Goal: Task Accomplishment & Management: Complete application form

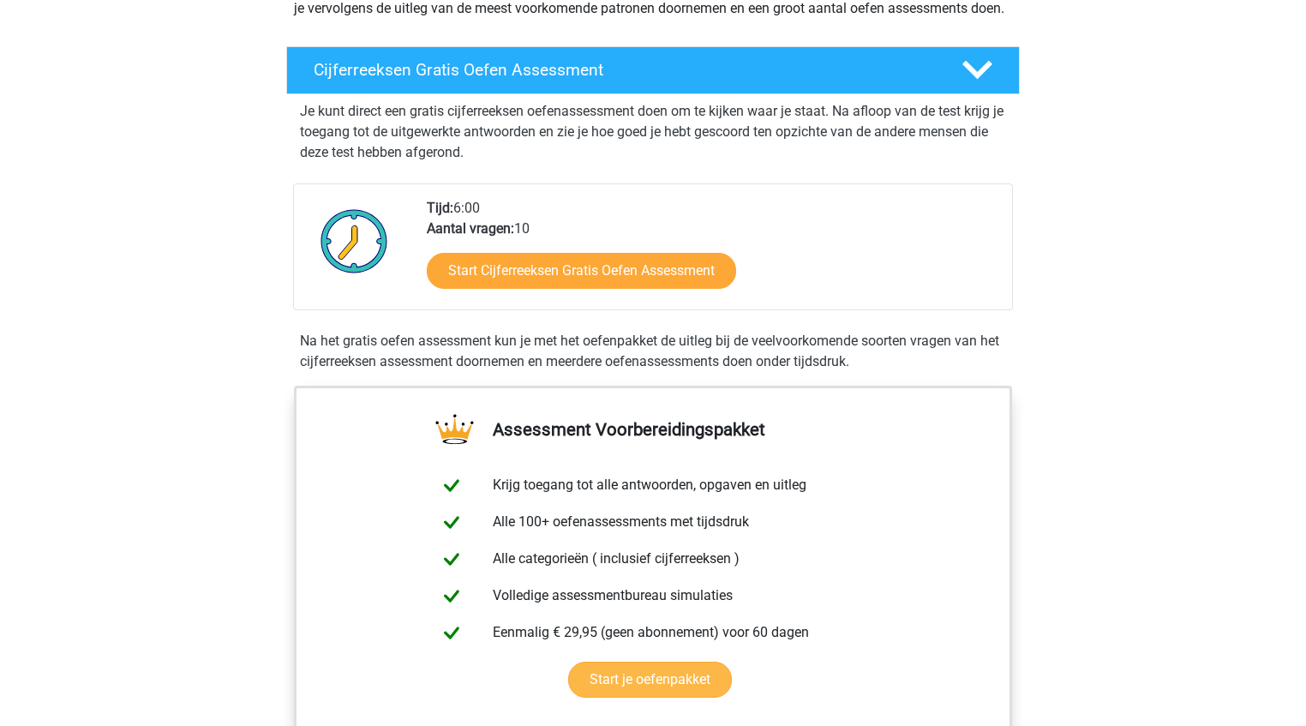
scroll to position [257, 0]
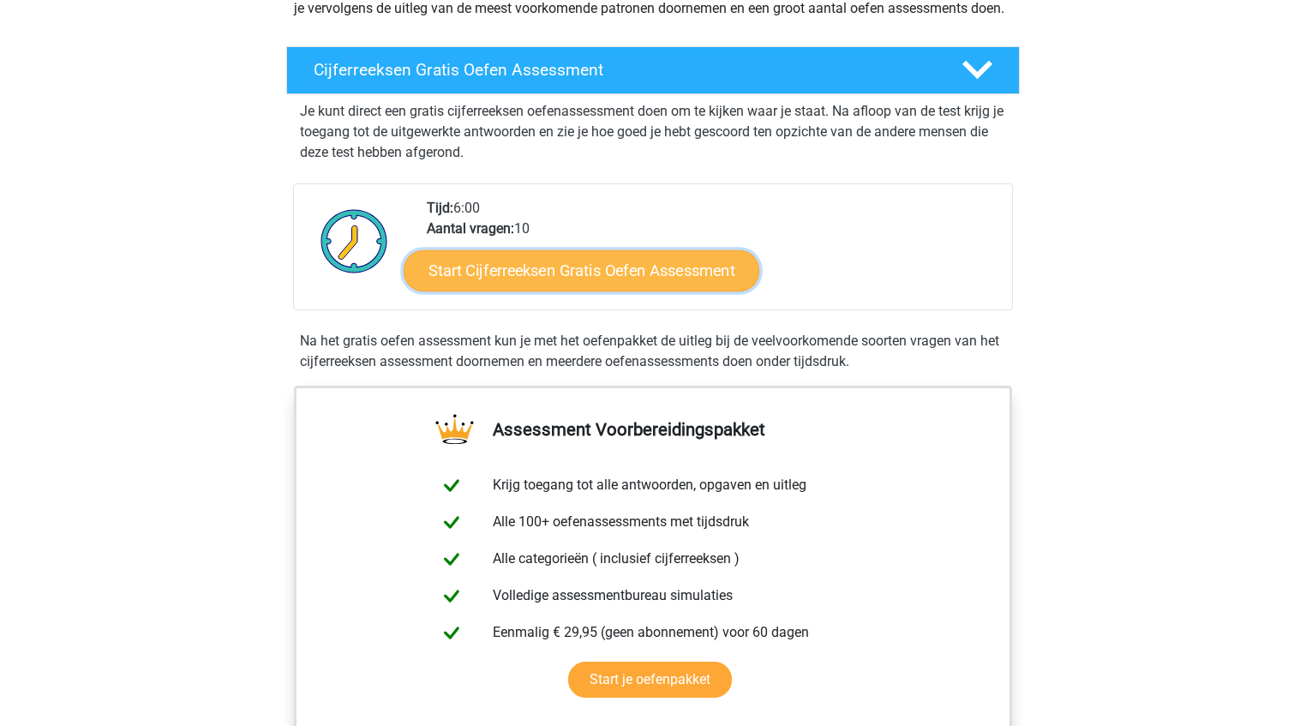
click at [650, 290] on link "Start Cijferreeksen Gratis Oefen Assessment" at bounding box center [581, 269] width 356 height 41
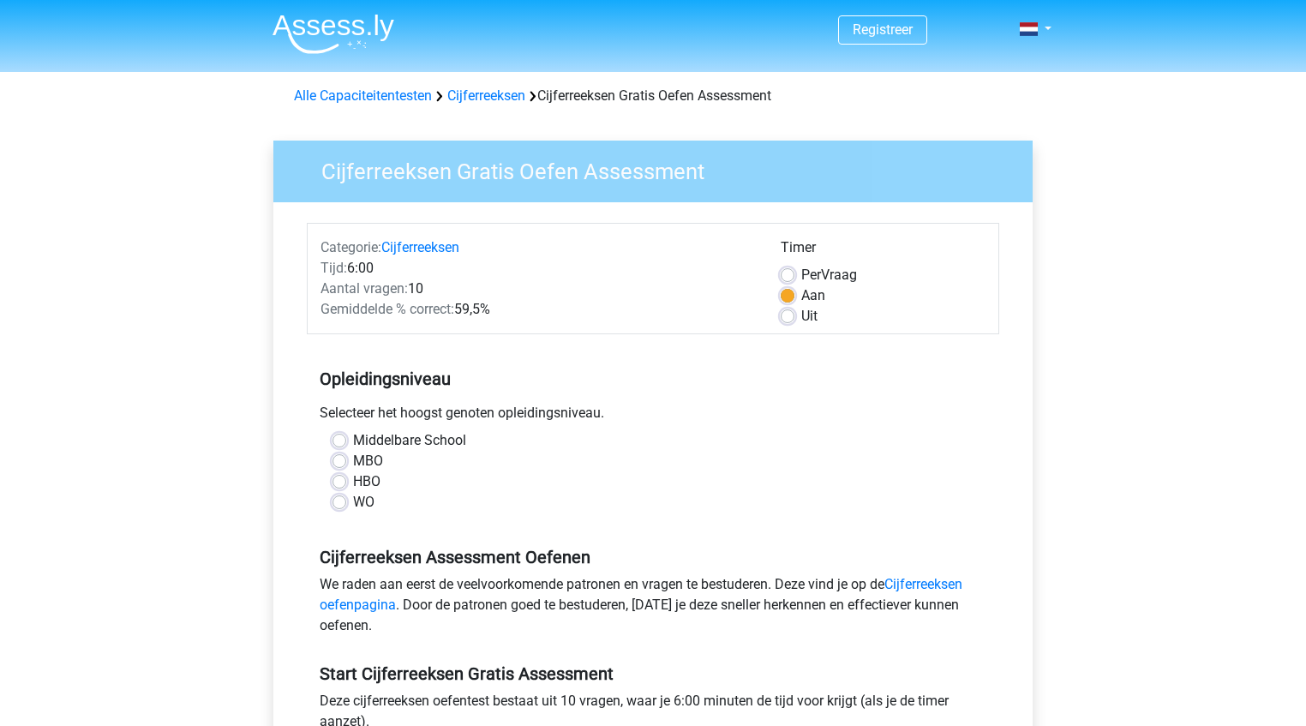
click at [351, 452] on div "MBO" at bounding box center [652, 461] width 641 height 21
click at [353, 461] on label "MBO" at bounding box center [368, 461] width 30 height 21
click at [338, 461] on input "MBO" at bounding box center [339, 459] width 14 height 17
radio input "true"
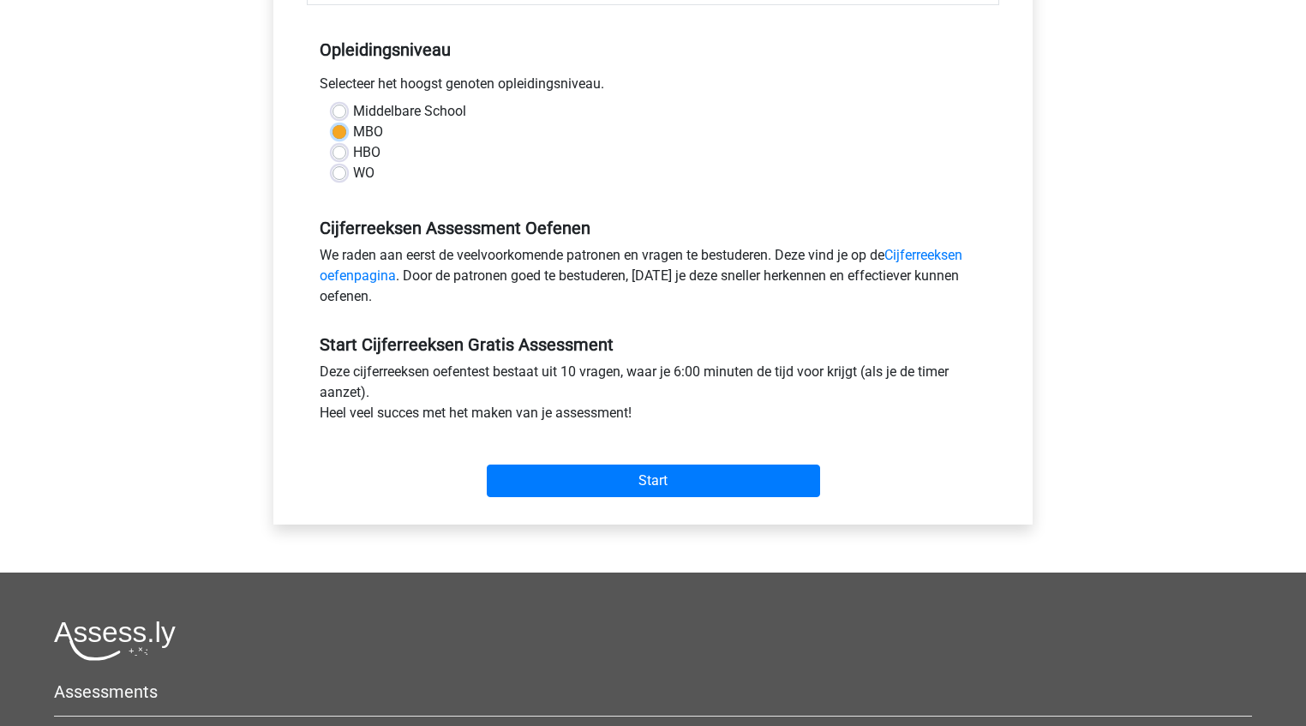
scroll to position [343, 0]
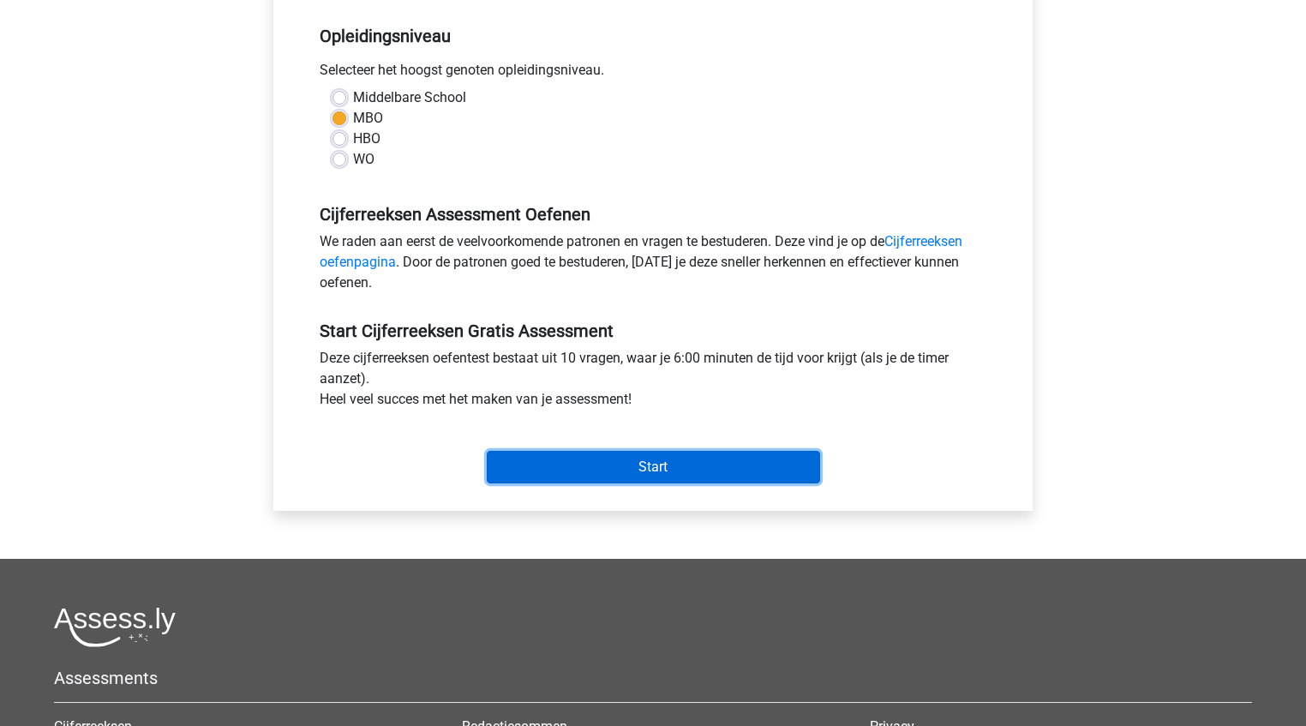
click at [614, 459] on input "Start" at bounding box center [653, 467] width 333 height 33
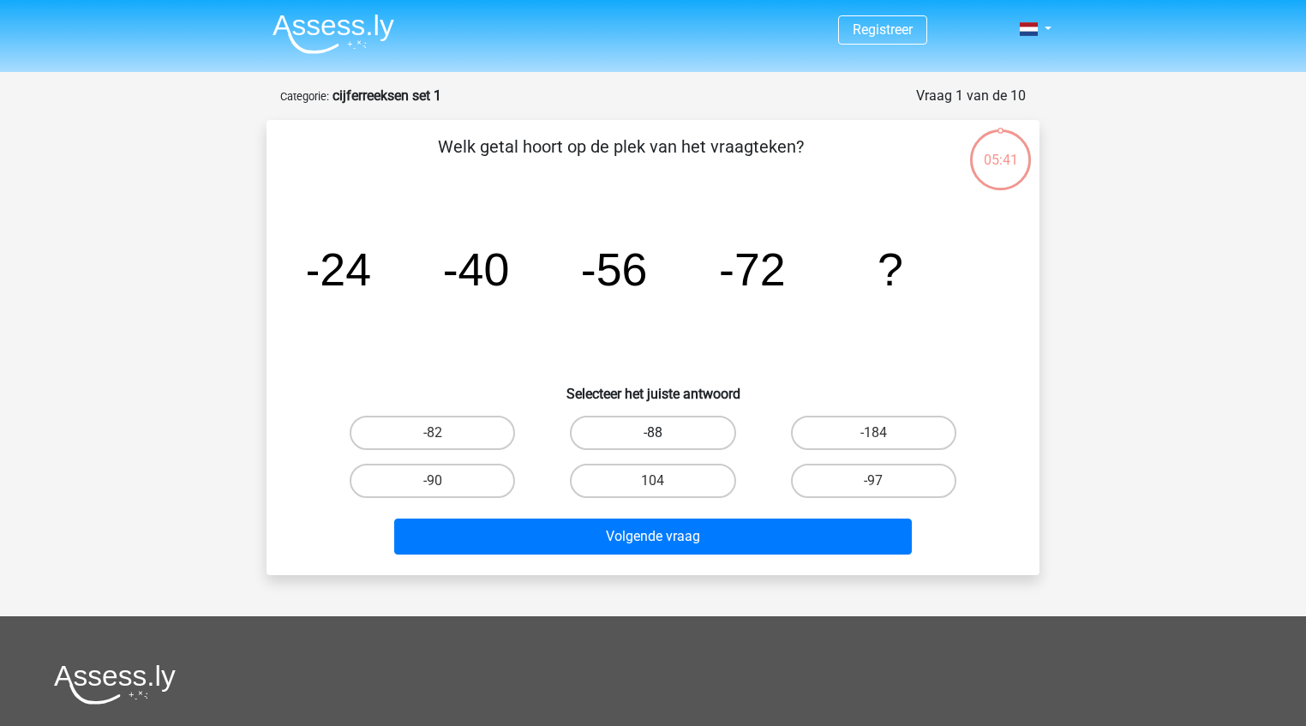
click at [656, 431] on label "-88" at bounding box center [652, 432] width 165 height 34
click at [656, 433] on input "-88" at bounding box center [658, 438] width 11 height 11
radio input "true"
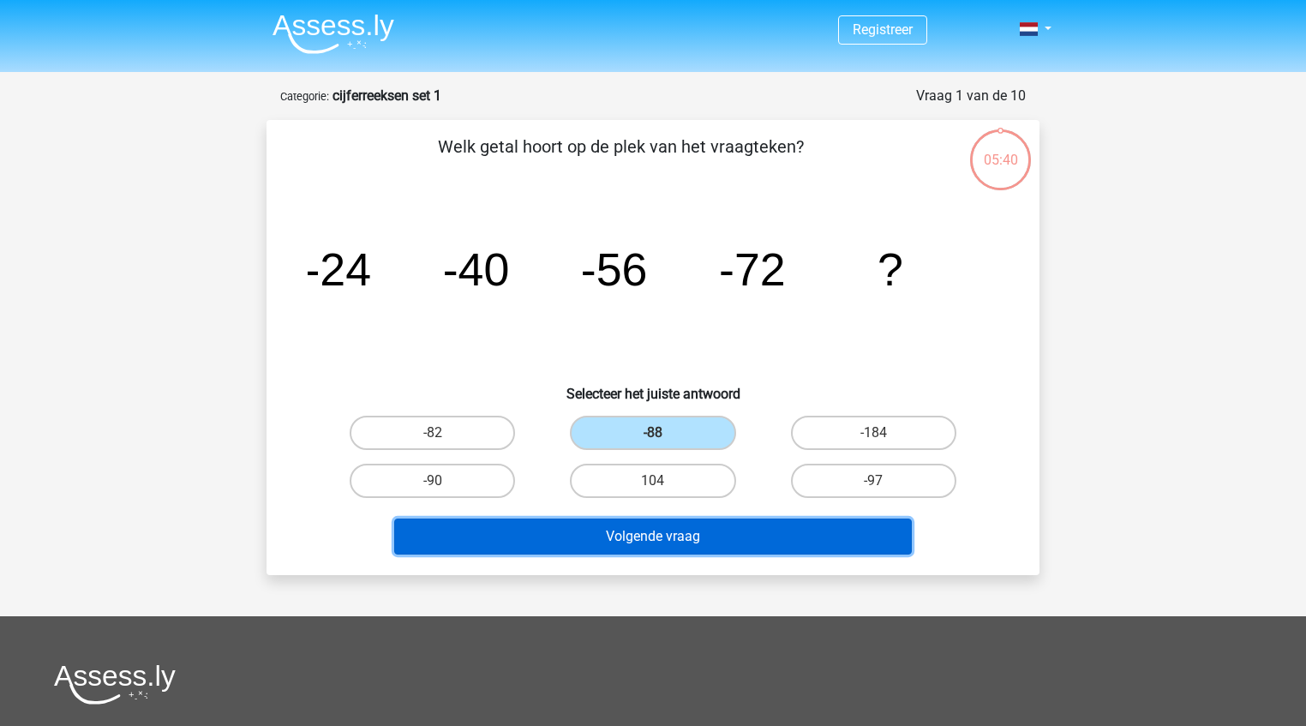
click at [671, 547] on button "Volgende vraag" at bounding box center [653, 536] width 518 height 36
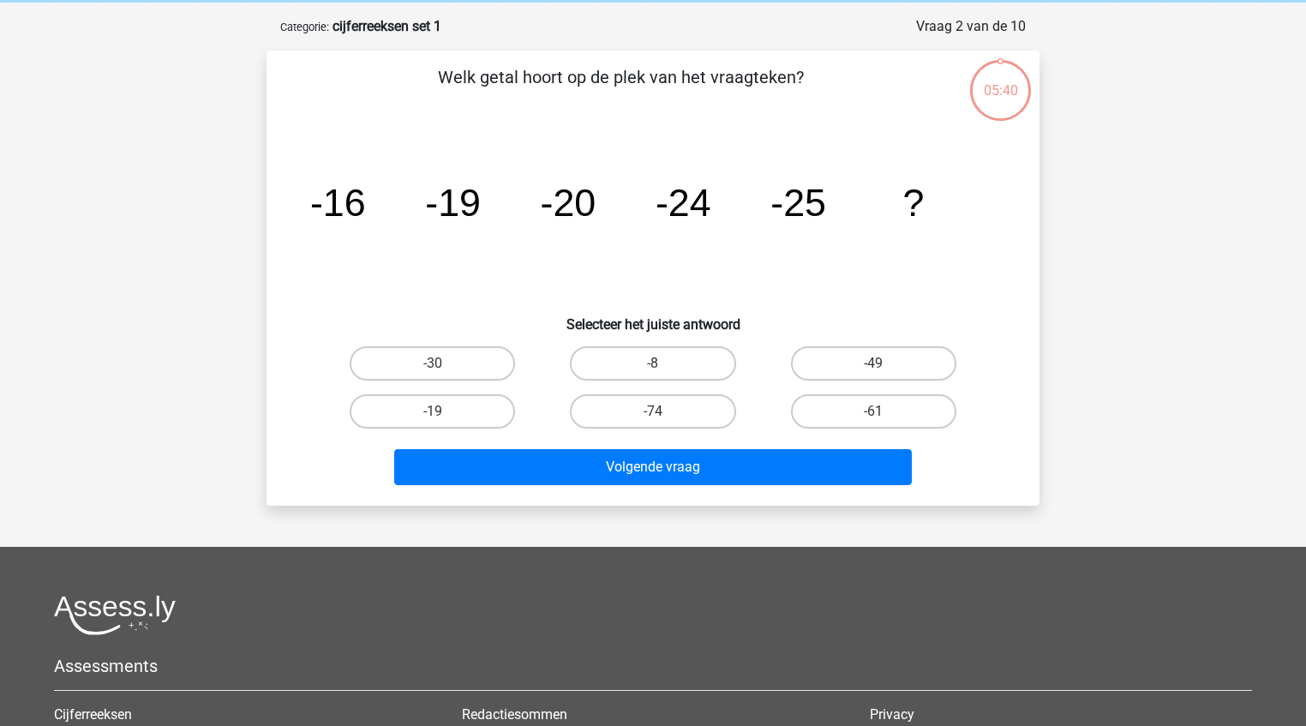
scroll to position [86, 0]
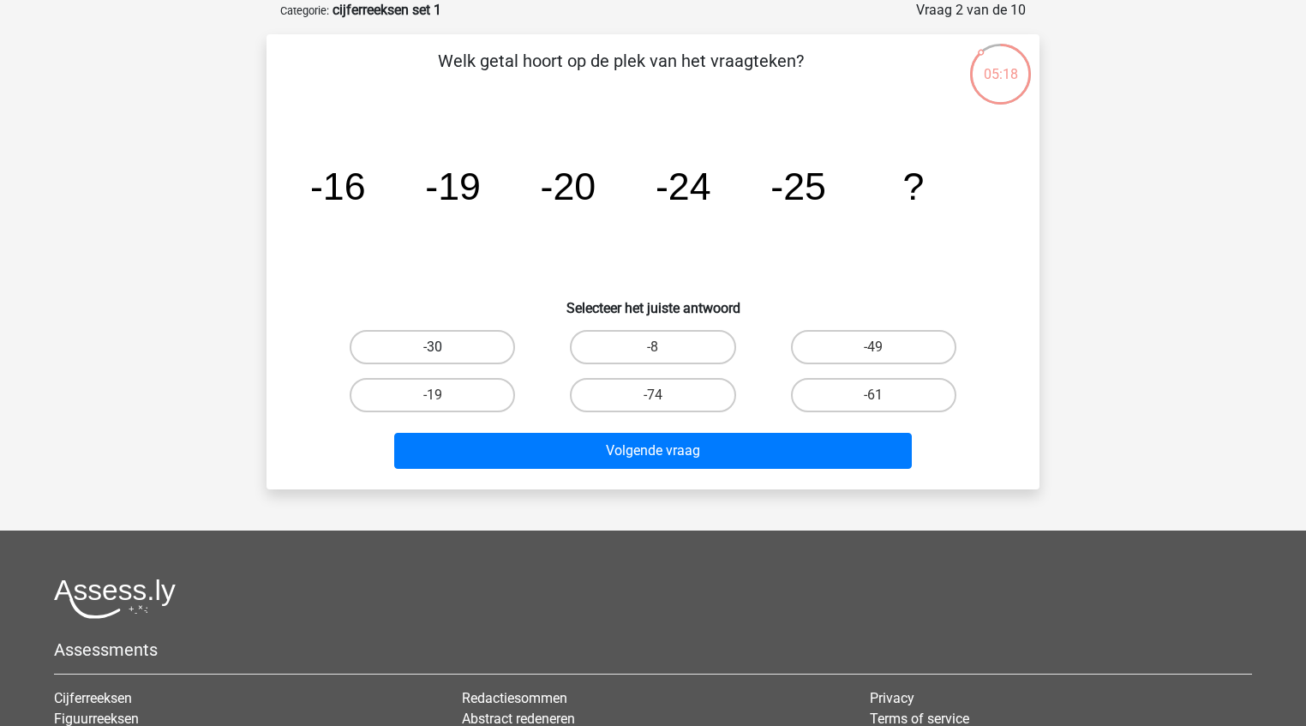
click at [441, 362] on label "-30" at bounding box center [432, 347] width 165 height 34
click at [441, 358] on input "-30" at bounding box center [438, 352] width 11 height 11
radio input "true"
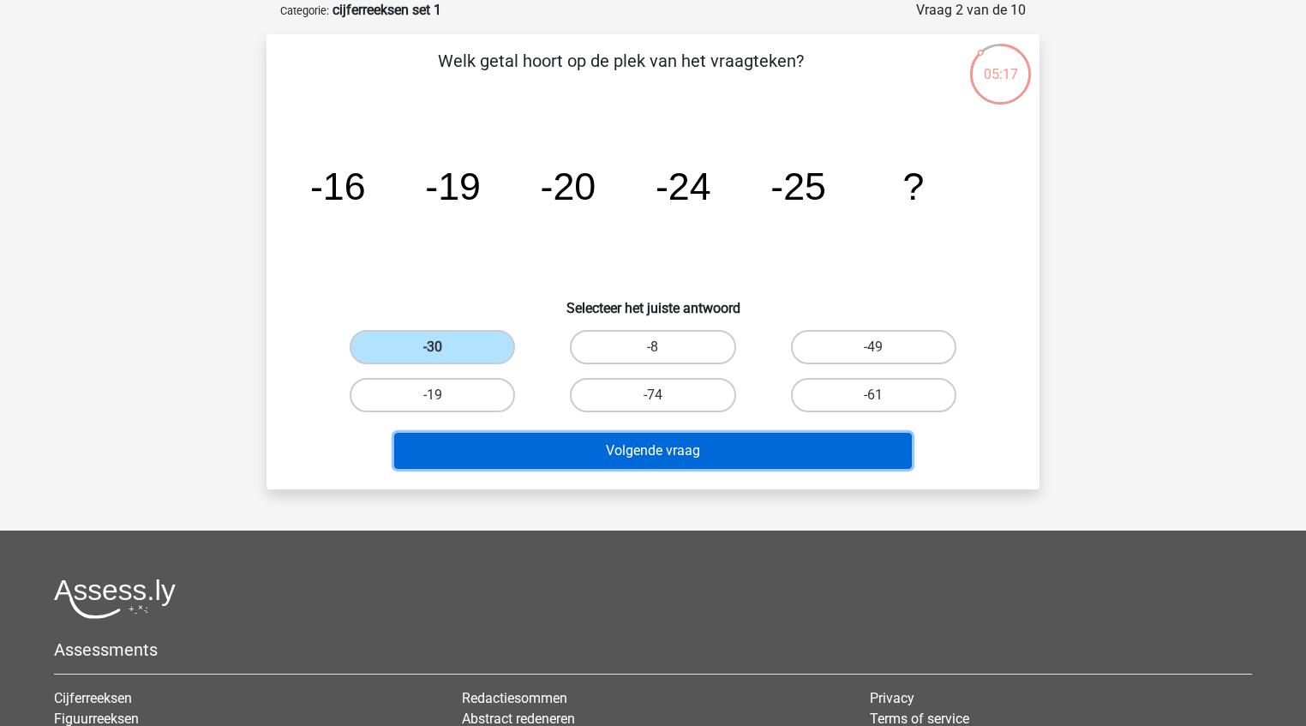
click at [632, 452] on button "Volgende vraag" at bounding box center [653, 451] width 518 height 36
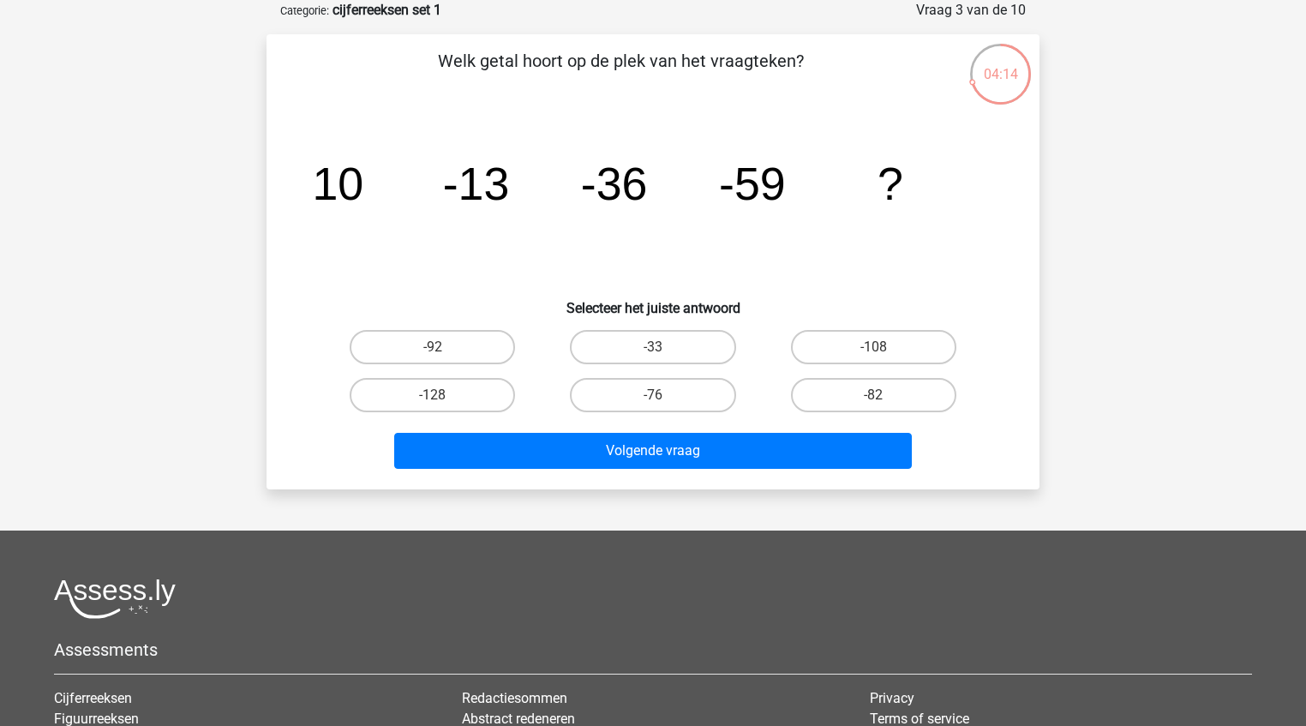
click at [660, 397] on input "-76" at bounding box center [658, 400] width 11 height 11
radio input "true"
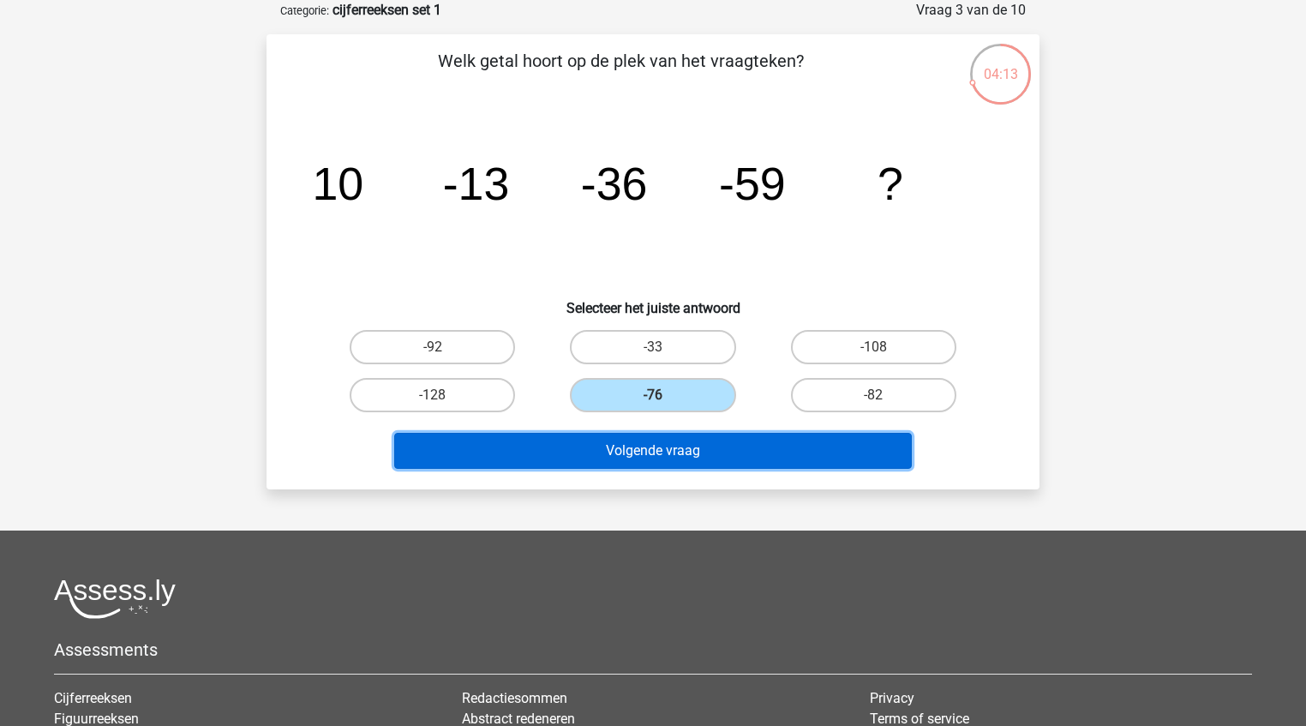
click at [666, 463] on button "Volgende vraag" at bounding box center [653, 451] width 518 height 36
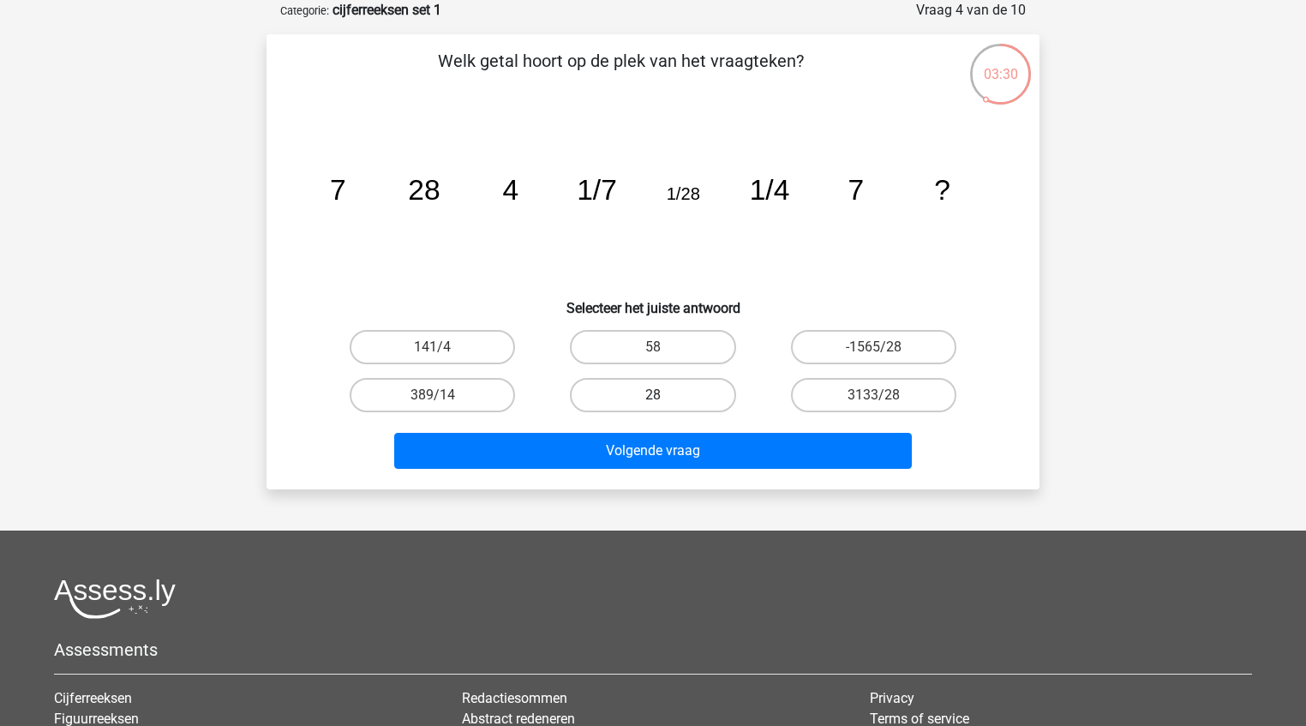
click at [686, 391] on label "28" at bounding box center [652, 395] width 165 height 34
click at [664, 395] on input "28" at bounding box center [658, 400] width 11 height 11
radio input "true"
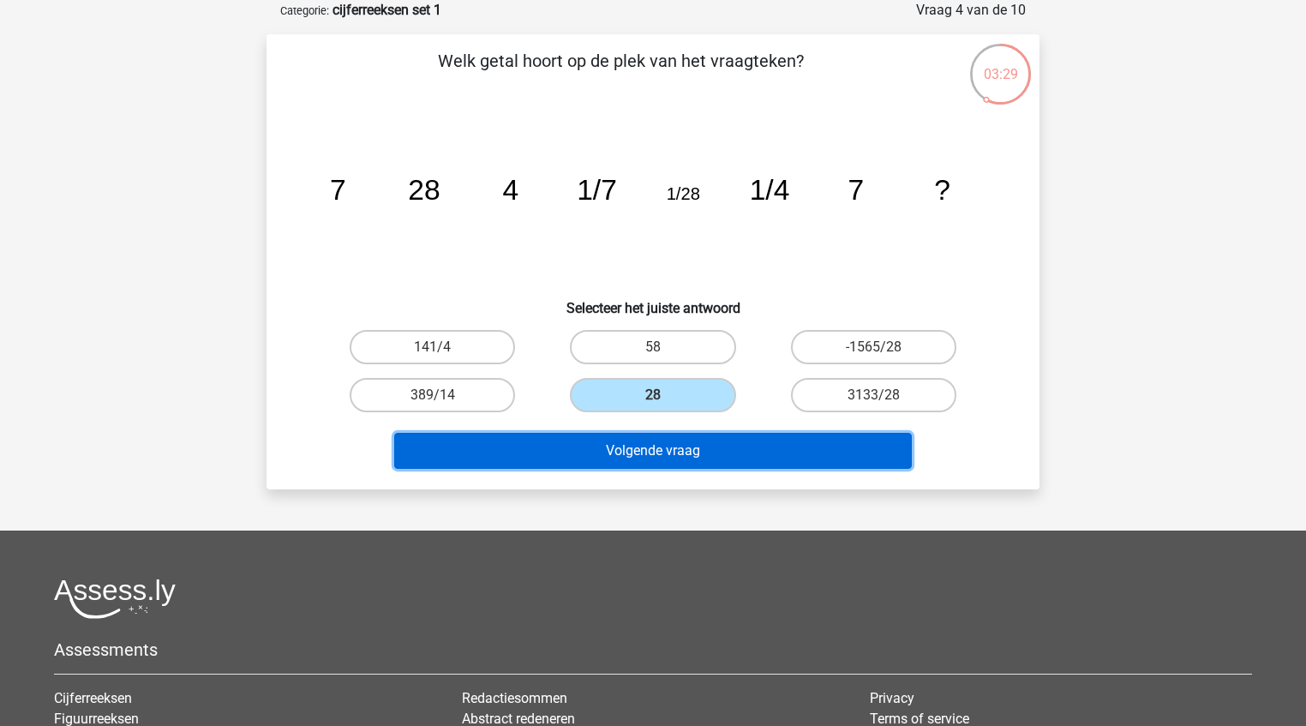
click at [709, 465] on button "Volgende vraag" at bounding box center [653, 451] width 518 height 36
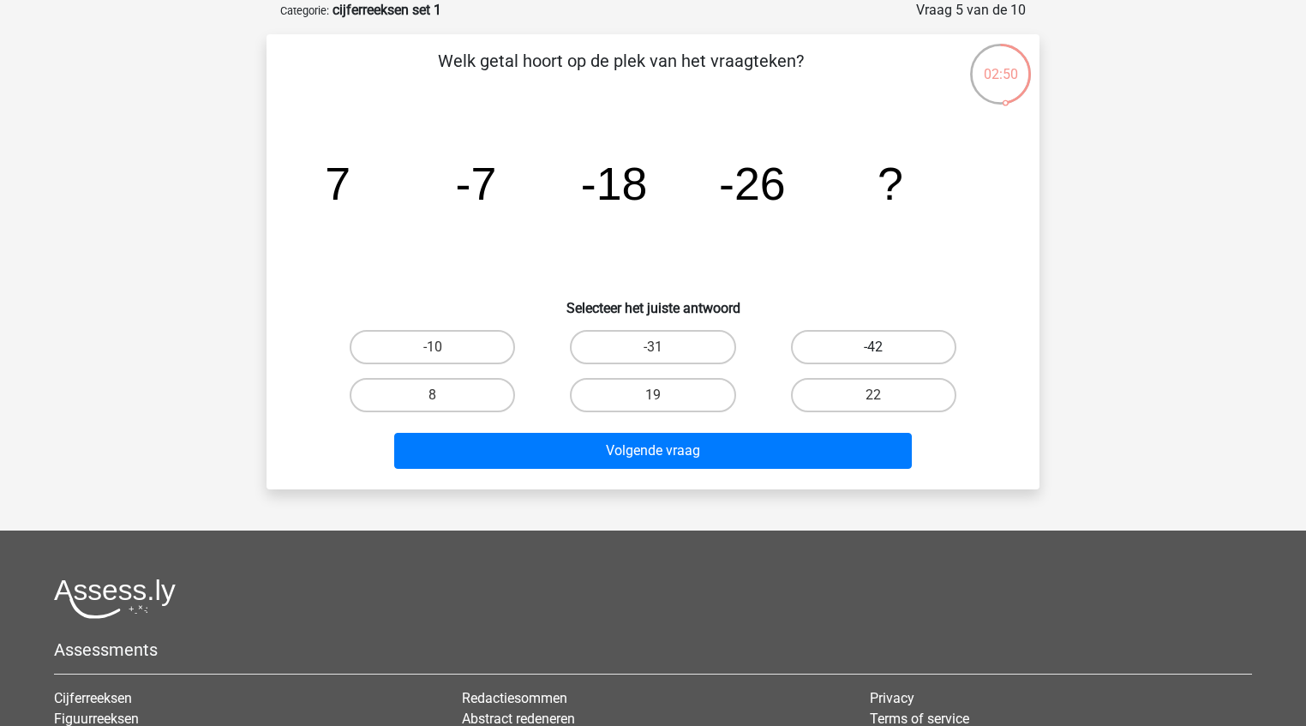
click at [870, 348] on label "-42" at bounding box center [873, 347] width 165 height 34
click at [873, 348] on input "-42" at bounding box center [878, 352] width 11 height 11
radio input "true"
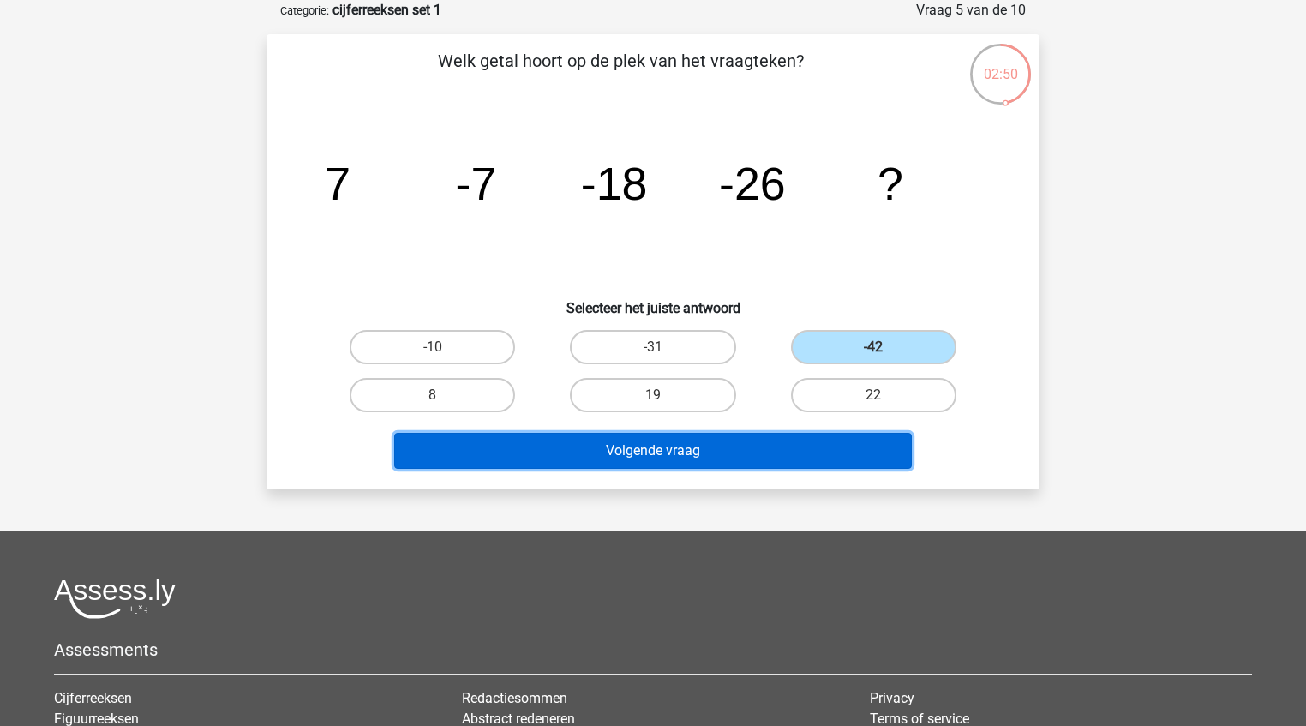
click at [781, 452] on button "Volgende vraag" at bounding box center [653, 451] width 518 height 36
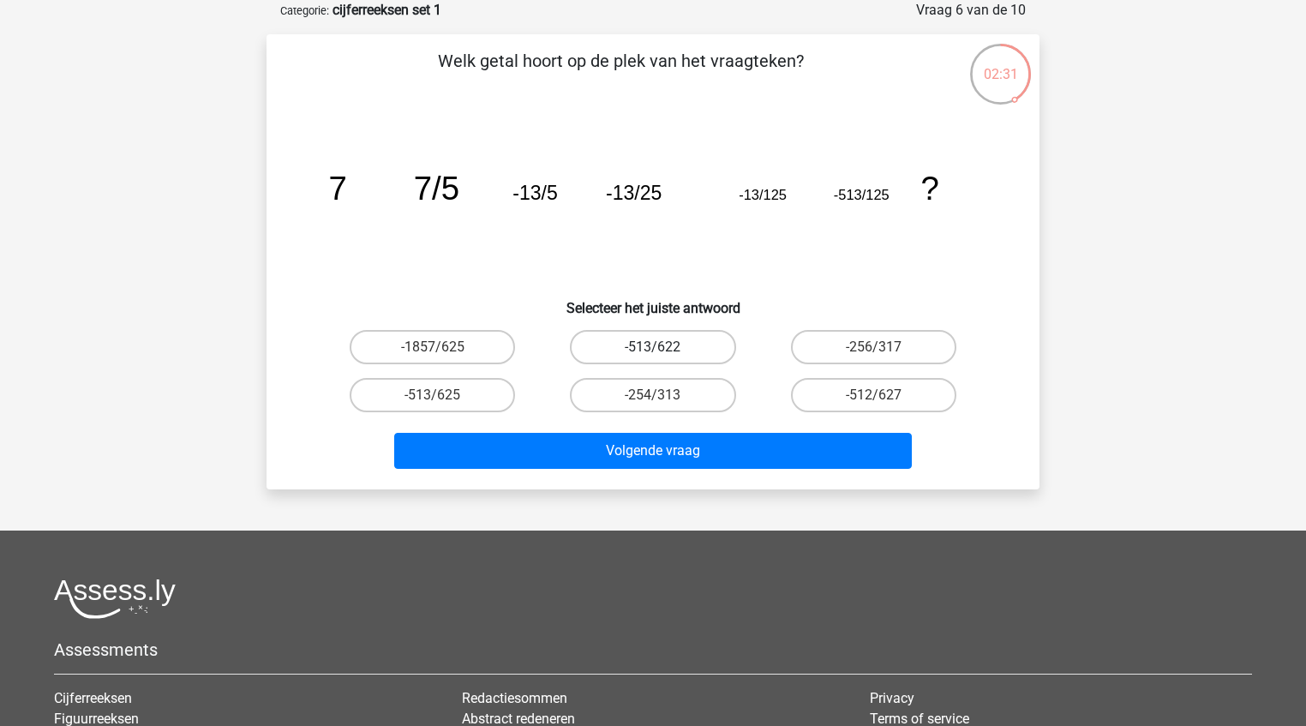
click at [693, 347] on label "-513/622" at bounding box center [652, 347] width 165 height 34
click at [664, 347] on input "-513/622" at bounding box center [658, 352] width 11 height 11
radio input "true"
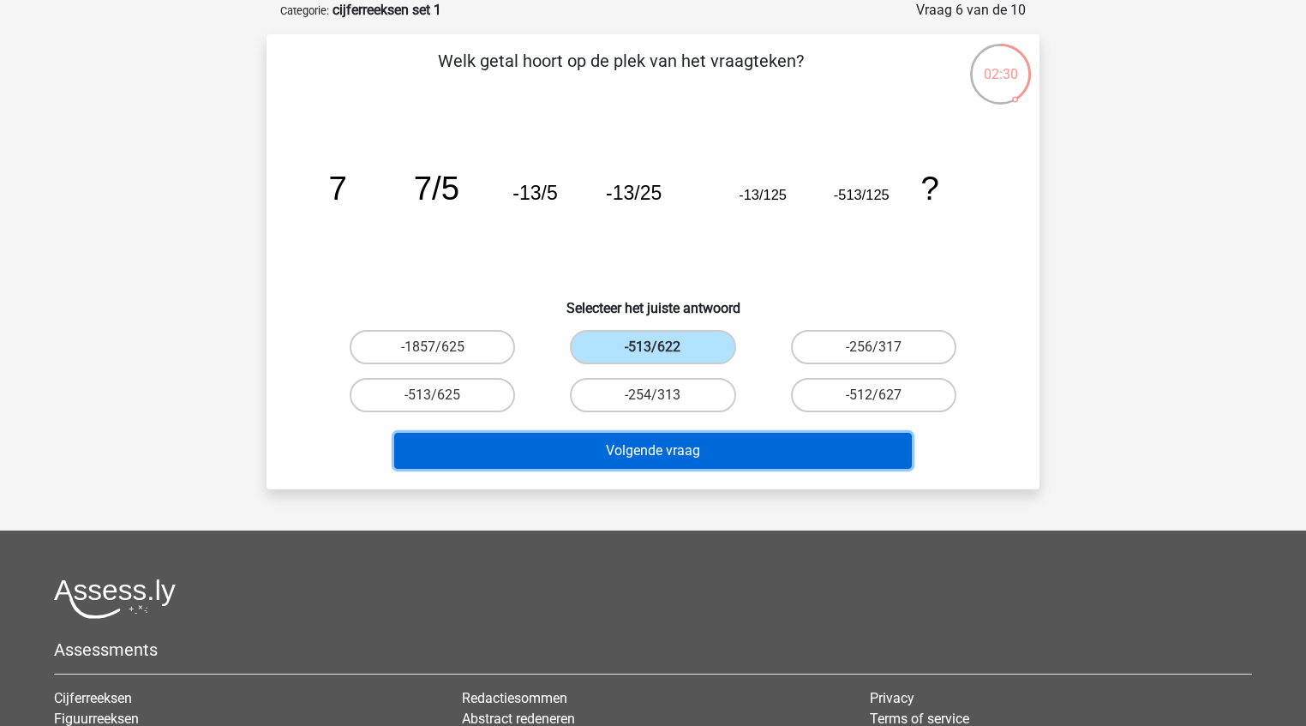
click at [716, 458] on button "Volgende vraag" at bounding box center [653, 451] width 518 height 36
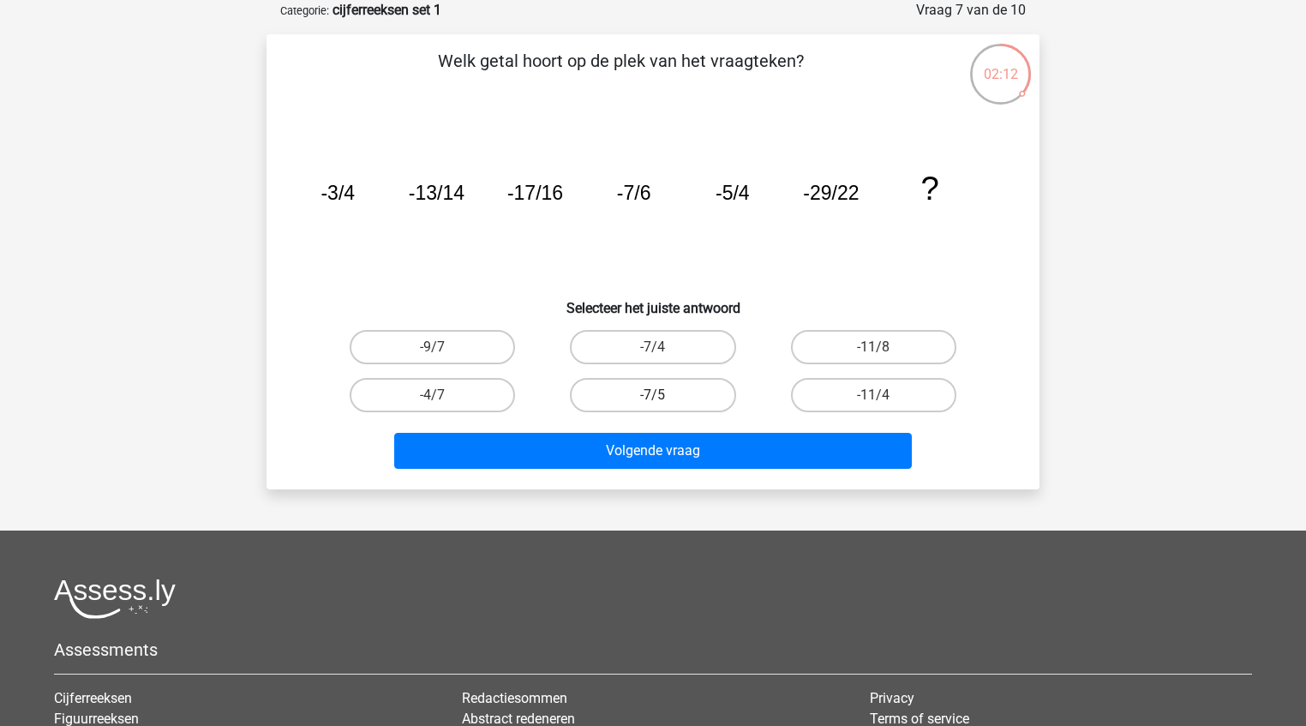
click at [702, 398] on label "-7/5" at bounding box center [652, 395] width 165 height 34
click at [664, 398] on input "-7/5" at bounding box center [658, 400] width 11 height 11
radio input "true"
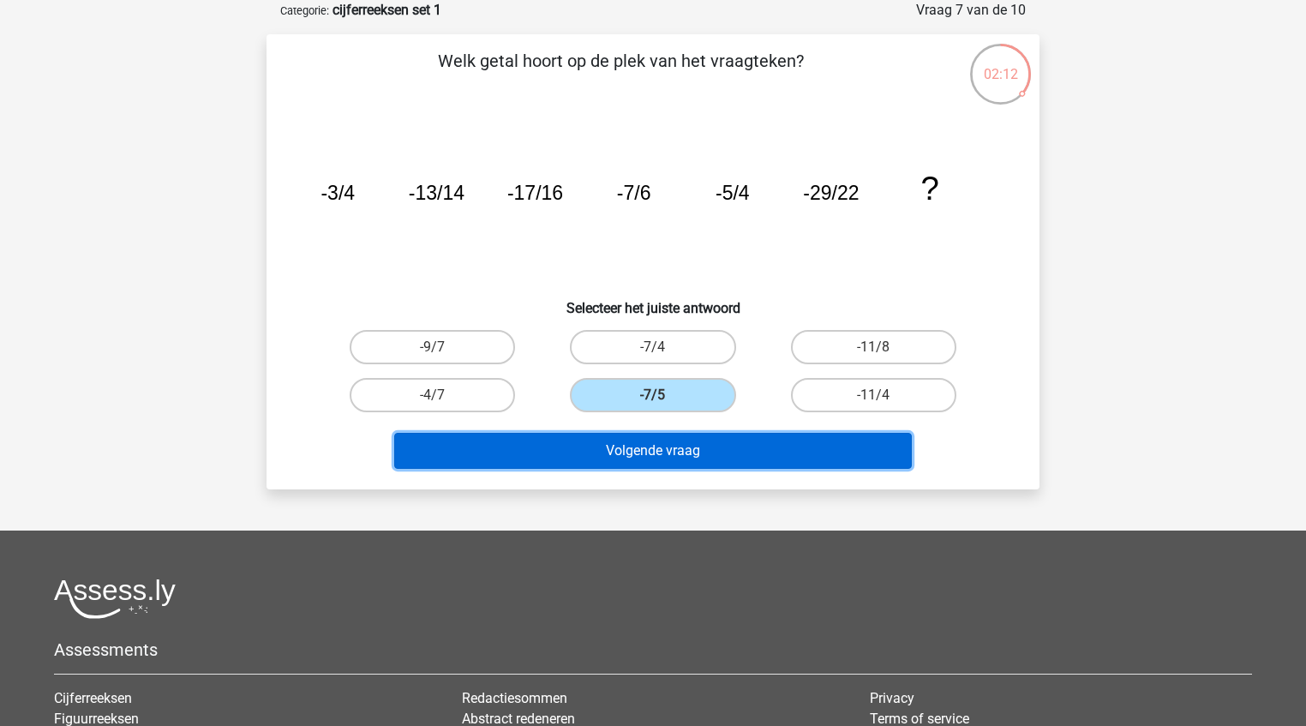
click at [709, 459] on button "Volgende vraag" at bounding box center [653, 451] width 518 height 36
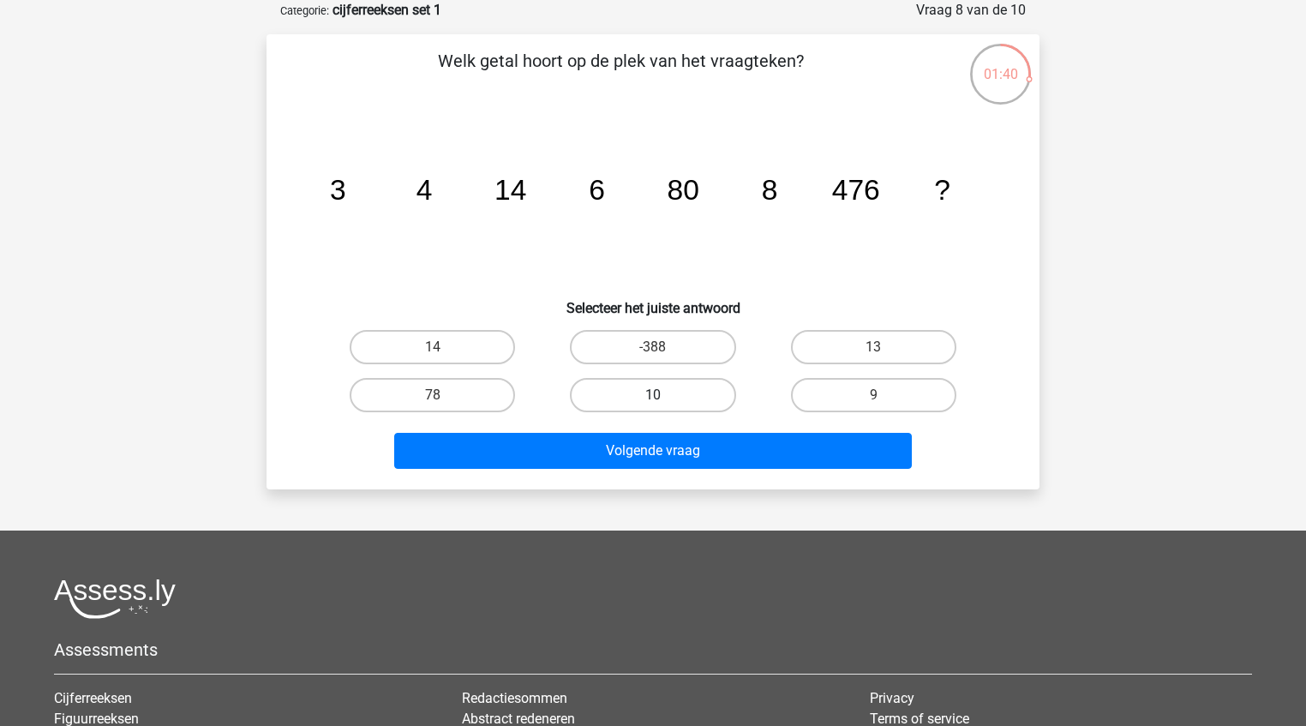
click at [669, 397] on label "10" at bounding box center [652, 395] width 165 height 34
click at [664, 397] on input "10" at bounding box center [658, 400] width 11 height 11
radio input "true"
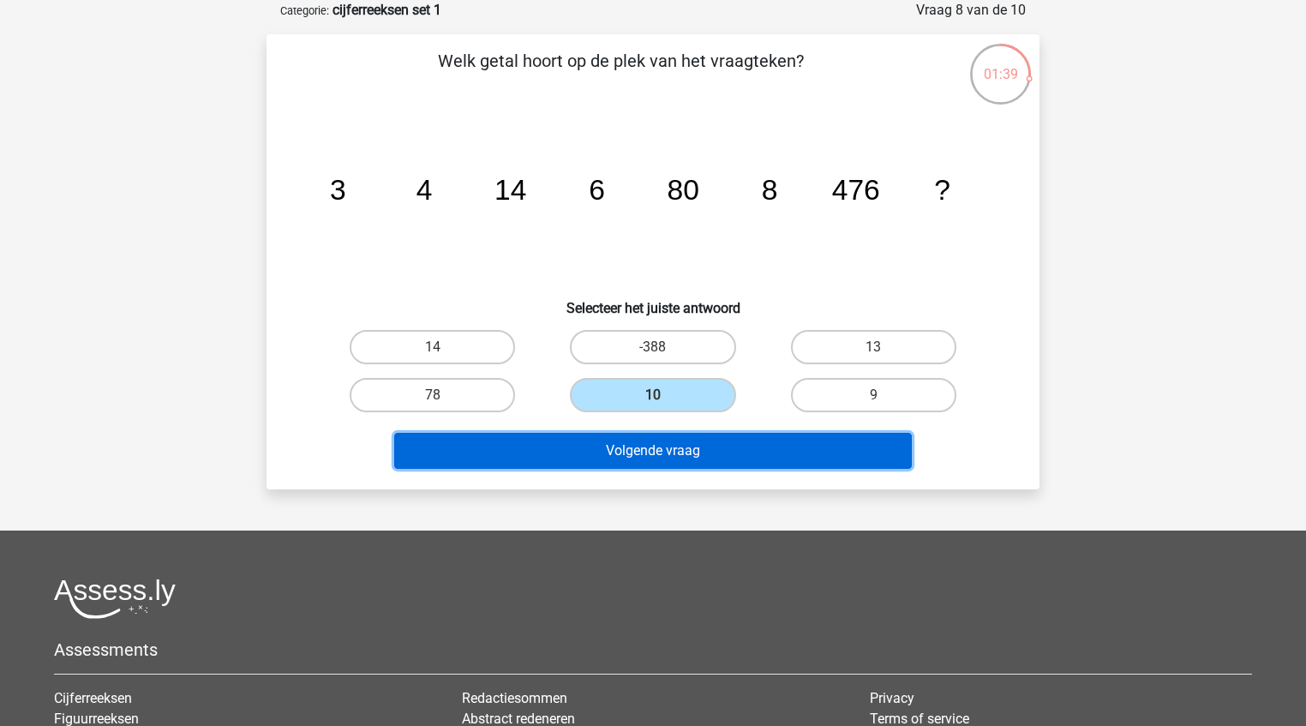
click at [688, 463] on button "Volgende vraag" at bounding box center [653, 451] width 518 height 36
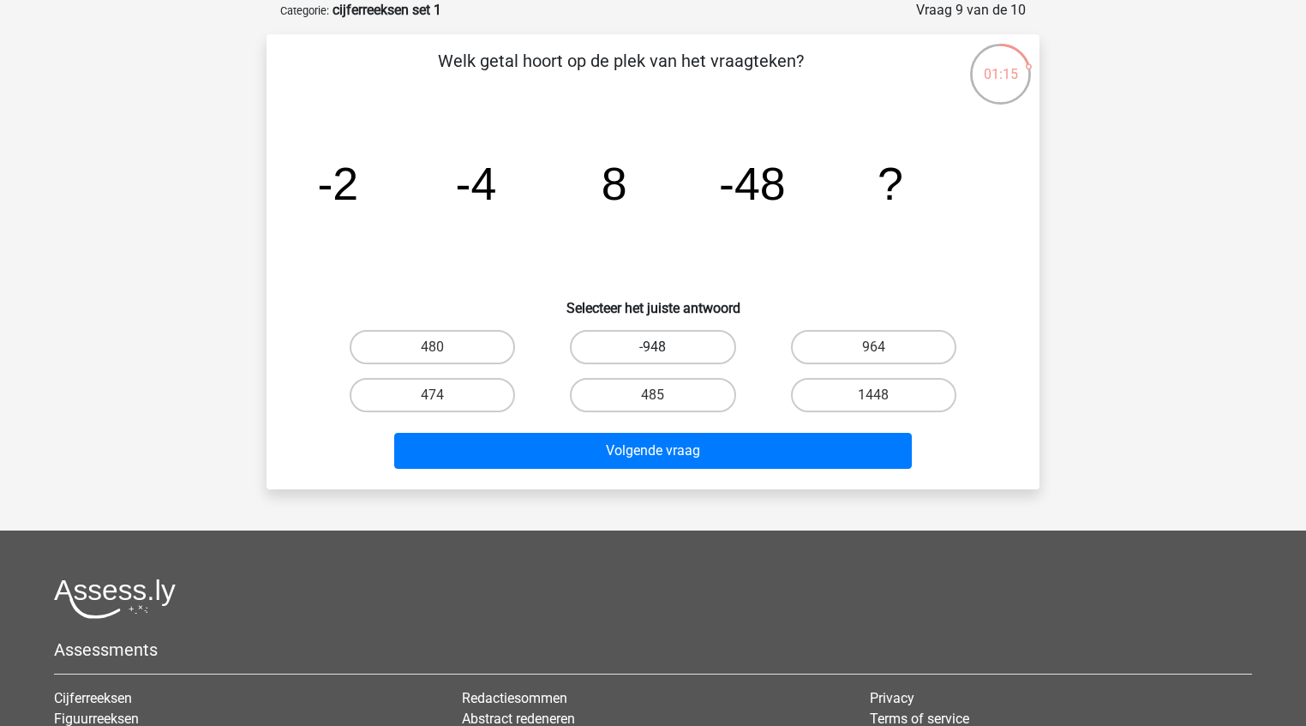
click at [684, 350] on label "-948" at bounding box center [652, 347] width 165 height 34
click at [664, 350] on input "-948" at bounding box center [658, 352] width 11 height 11
radio input "true"
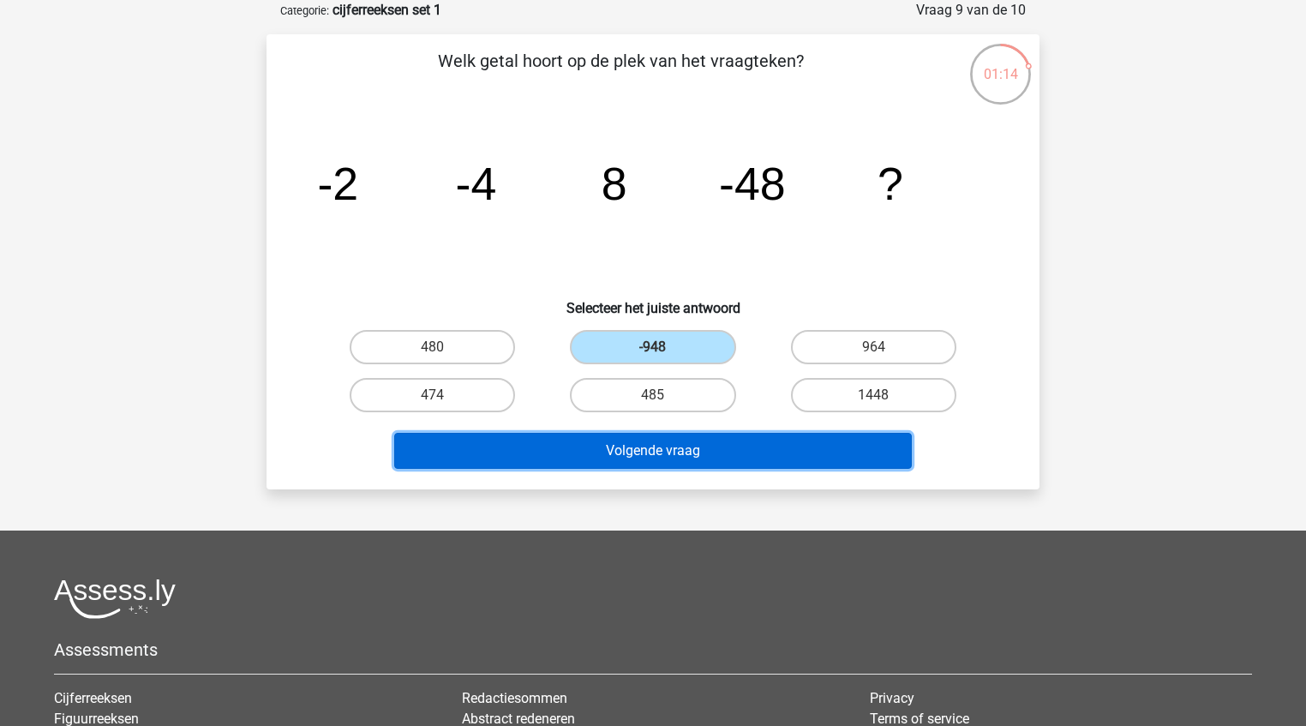
click at [679, 465] on button "Volgende vraag" at bounding box center [653, 451] width 518 height 36
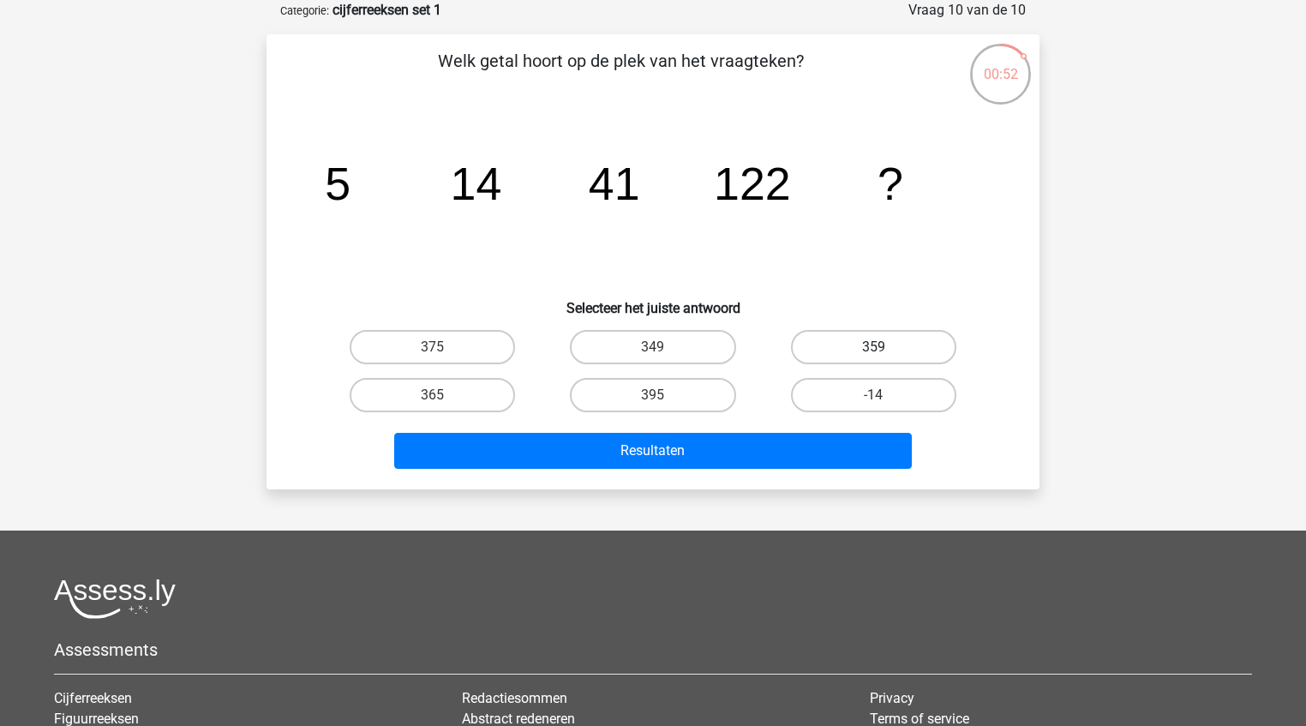
click at [832, 344] on label "359" at bounding box center [873, 347] width 165 height 34
click at [873, 347] on input "359" at bounding box center [878, 352] width 11 height 11
radio input "true"
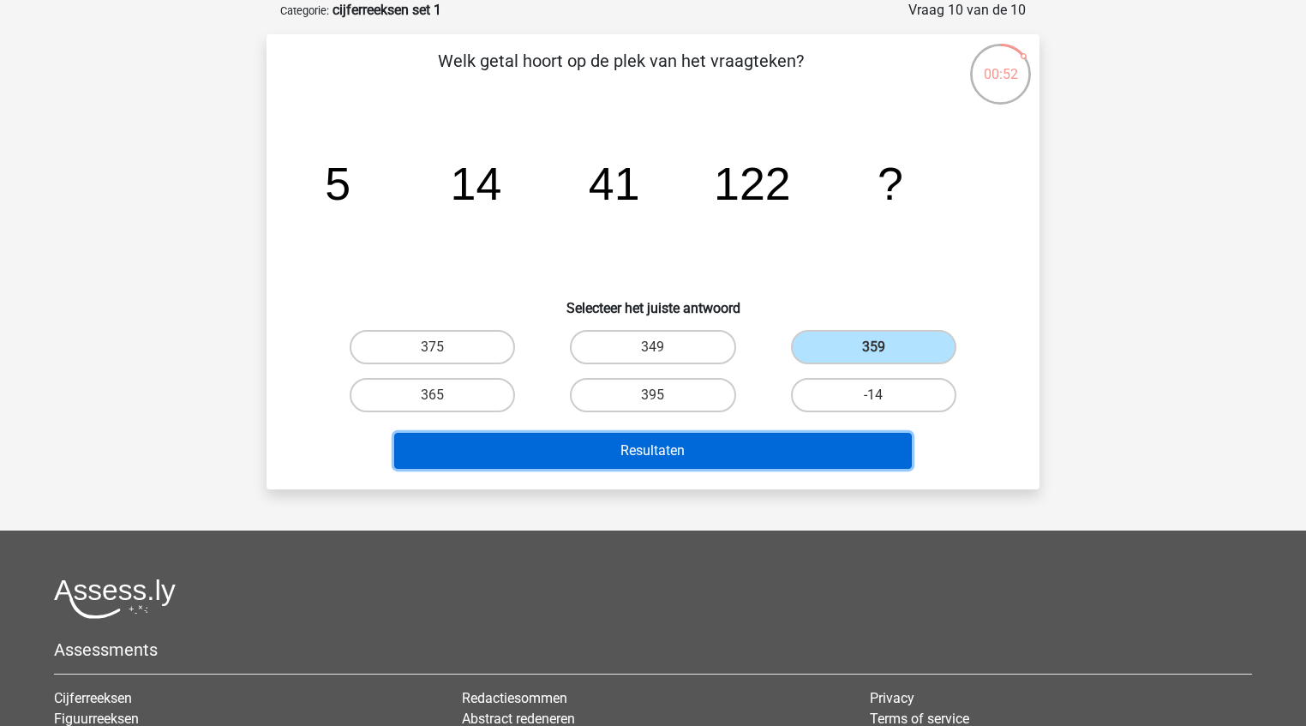
click at [808, 456] on button "Resultaten" at bounding box center [653, 451] width 518 height 36
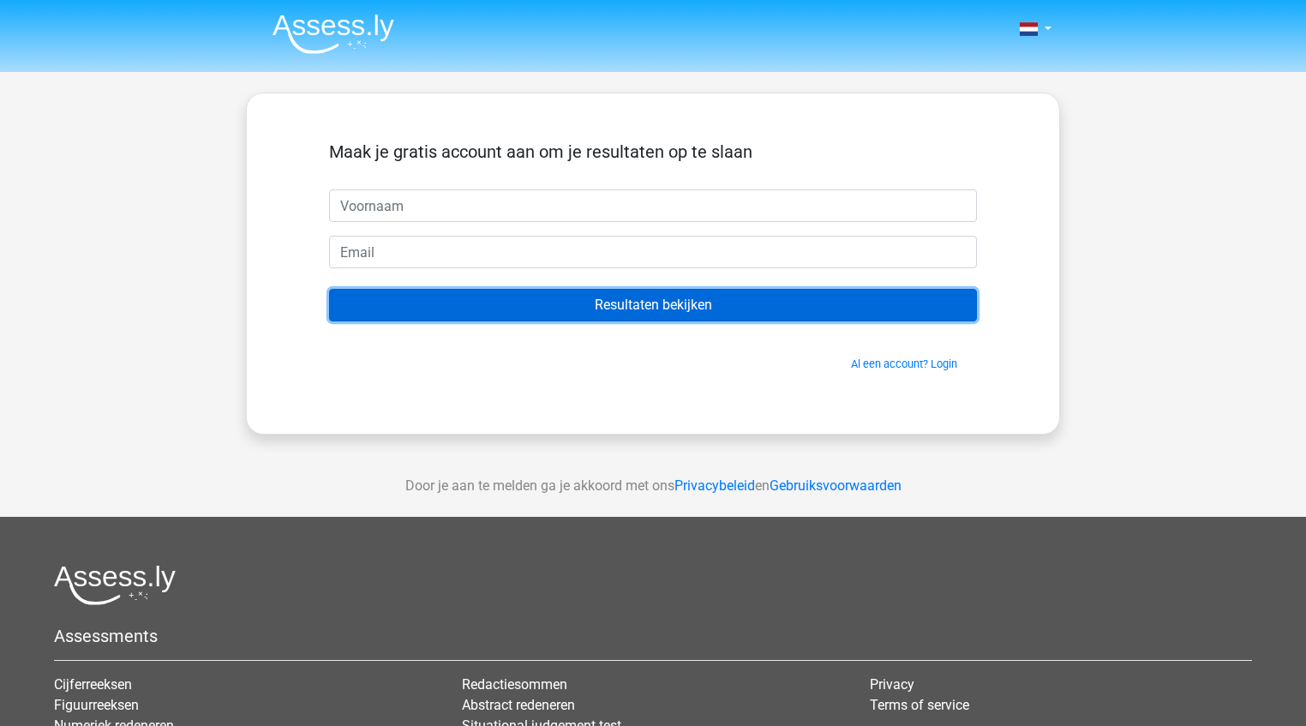
click at [782, 312] on input "Resultaten bekijken" at bounding box center [653, 305] width 648 height 33
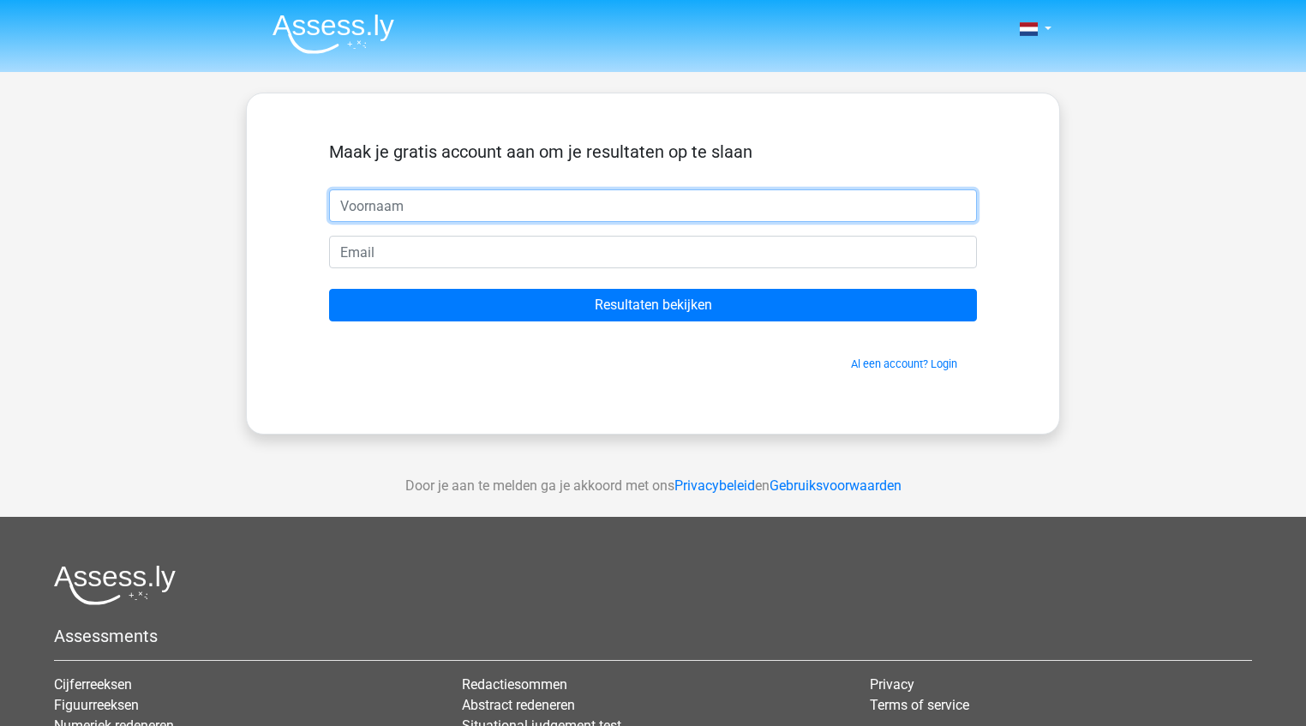
click at [481, 202] on input "text" at bounding box center [653, 205] width 648 height 33
type input "jj"
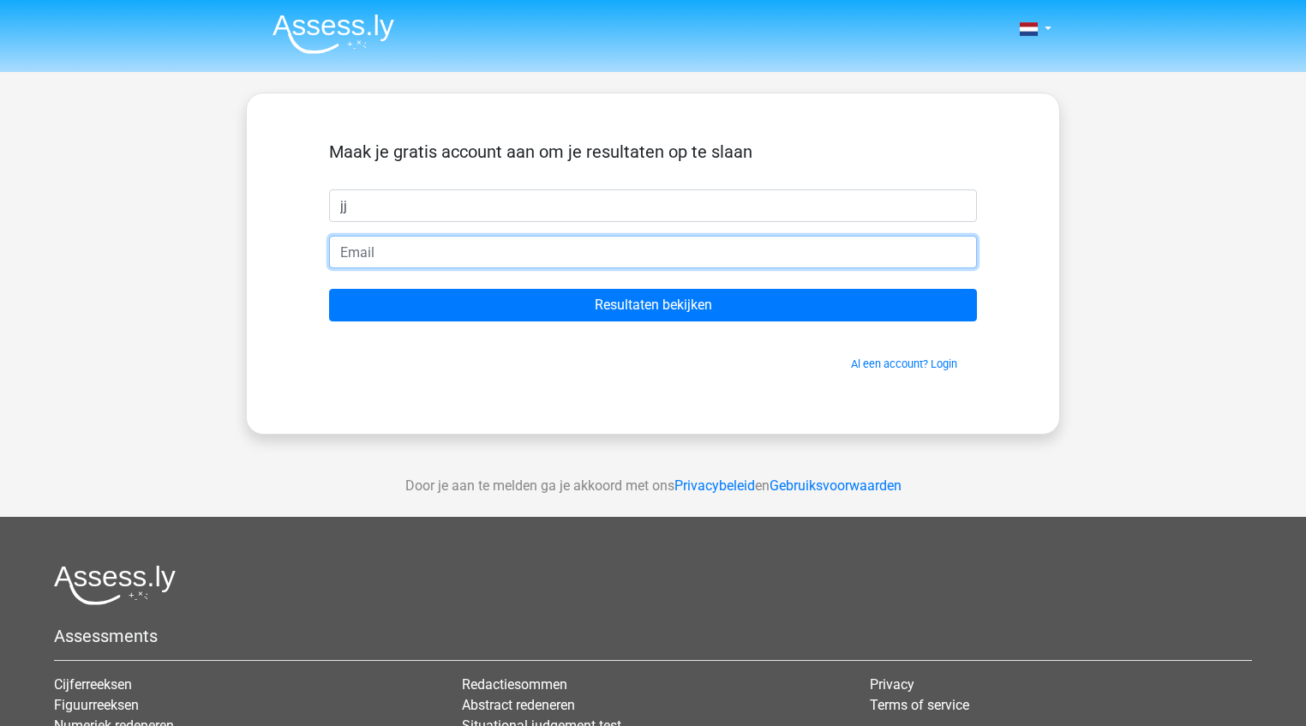
click at [351, 255] on input "email" at bounding box center [653, 252] width 648 height 33
click at [350, 265] on input "jh@gmail.com" at bounding box center [653, 252] width 648 height 33
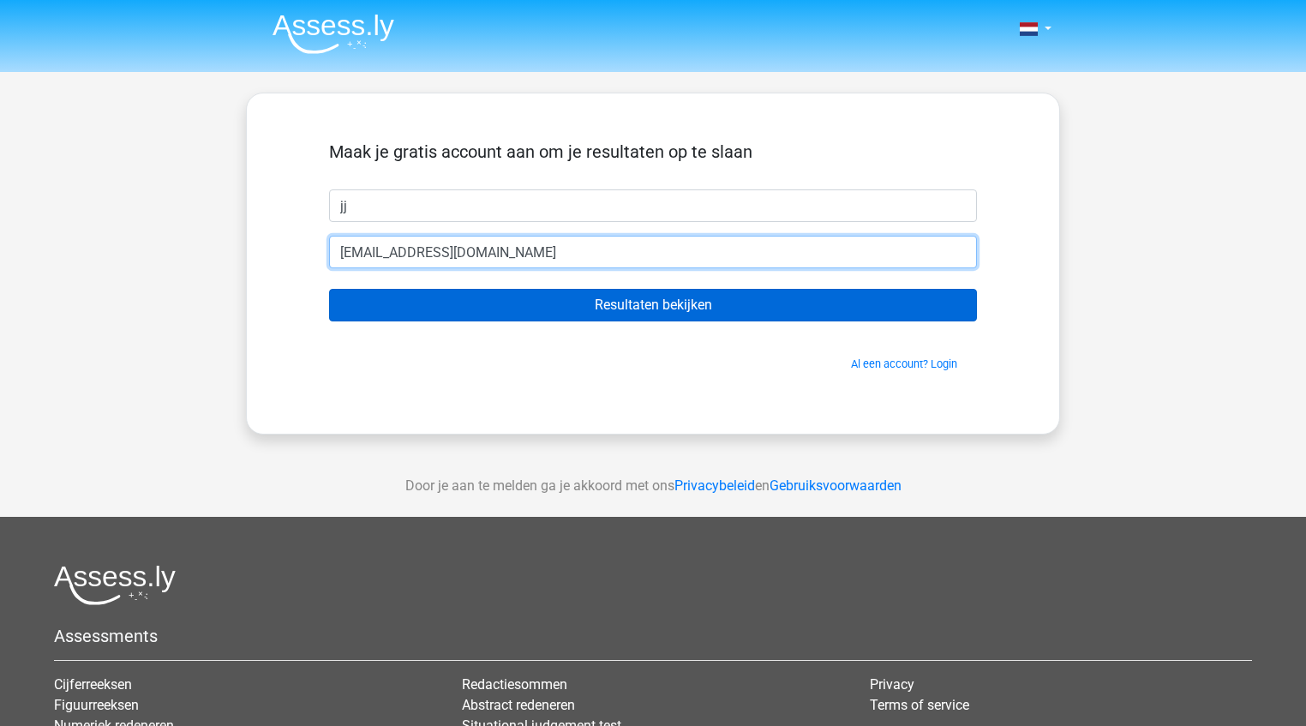
type input "jo@gmail.com"
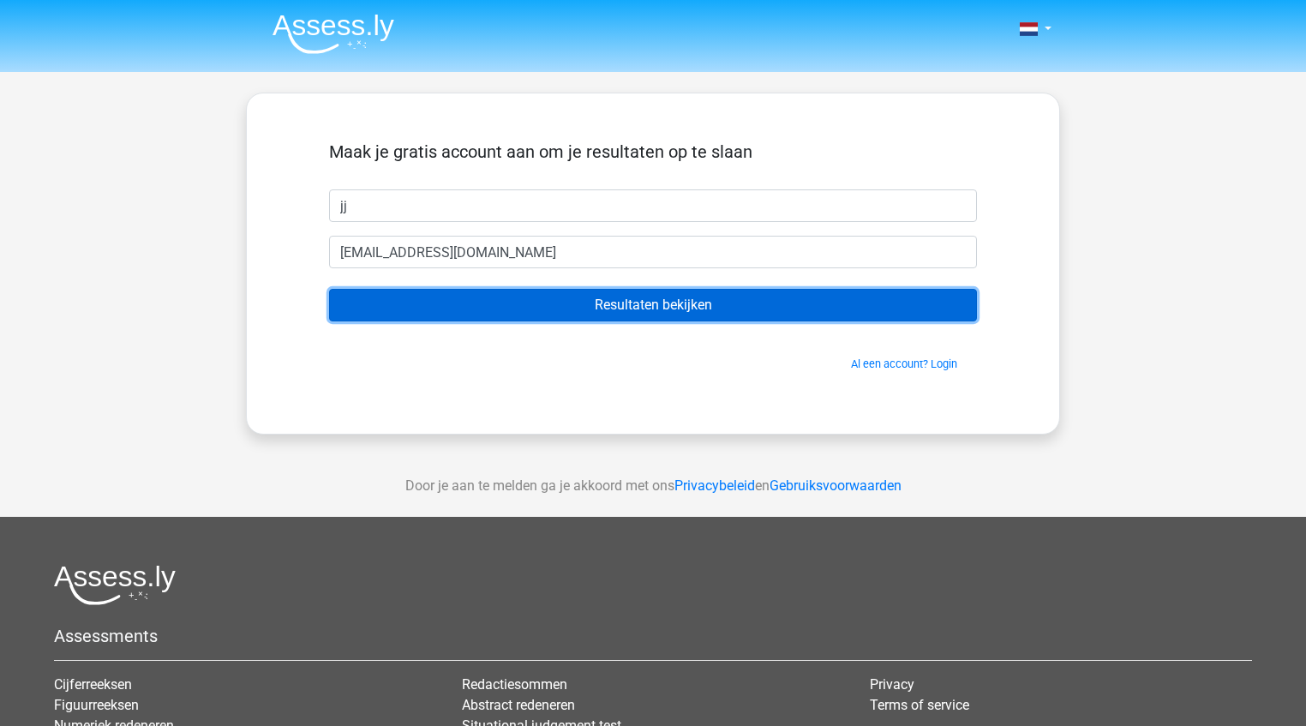
click at [441, 305] on input "Resultaten bekijken" at bounding box center [653, 305] width 648 height 33
